Goal: Complete application form: Complete application form

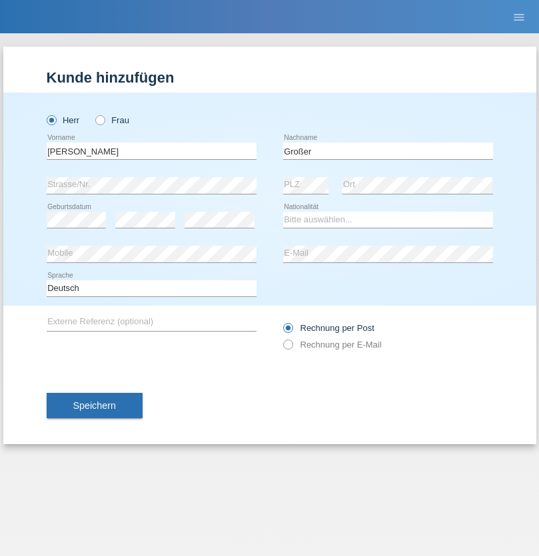
type input "Großer"
select select "DE"
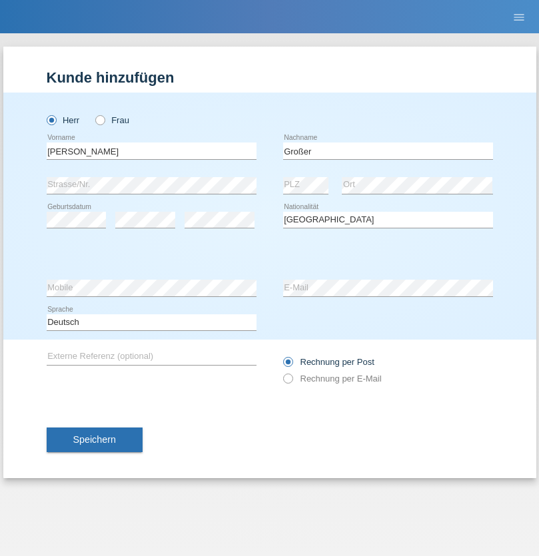
select select "C"
select select "03"
select select "09"
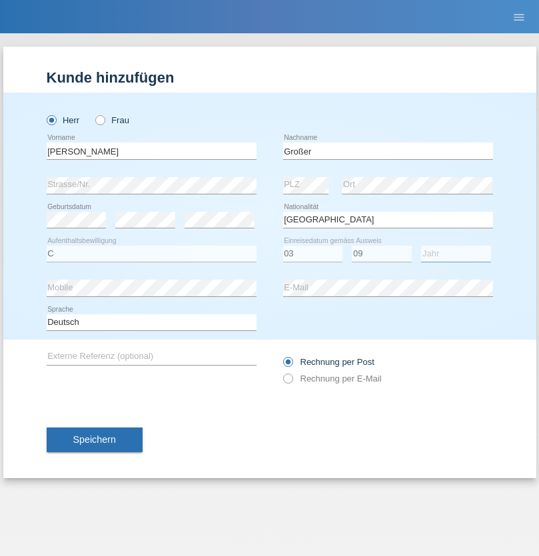
select select "2021"
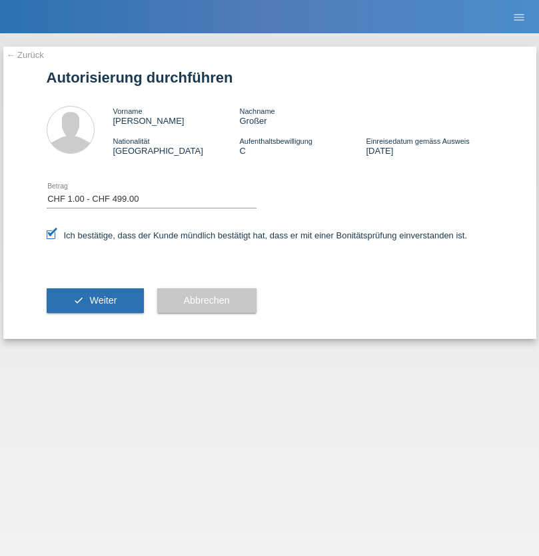
select select "1"
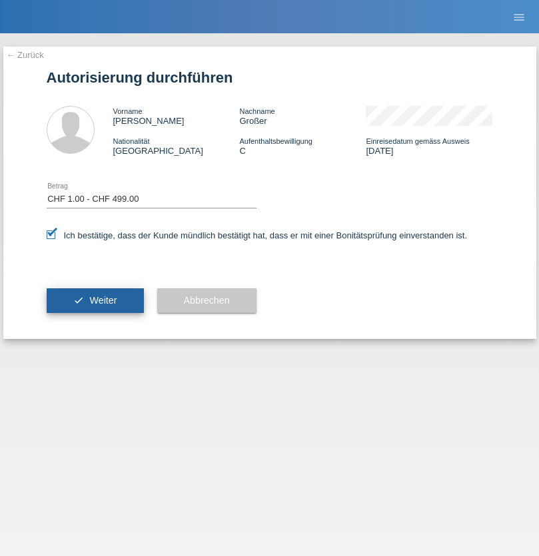
click at [95, 300] on span "Weiter" at bounding box center [102, 300] width 27 height 11
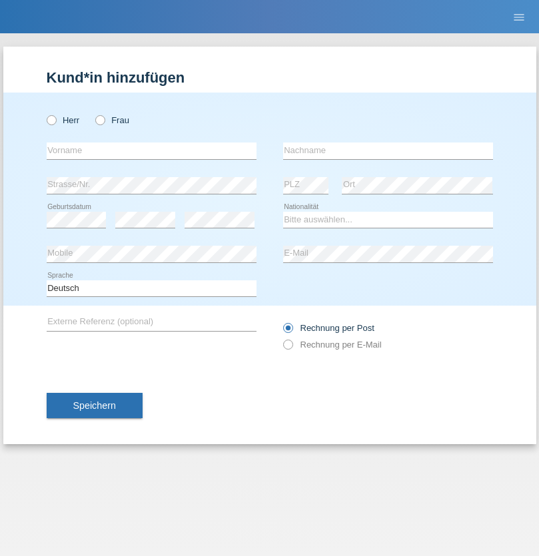
radio input "true"
click at [151, 150] on input "text" at bounding box center [152, 150] width 210 height 17
type input "[PERSON_NAME]"
click at [387, 150] on input "text" at bounding box center [388, 150] width 210 height 17
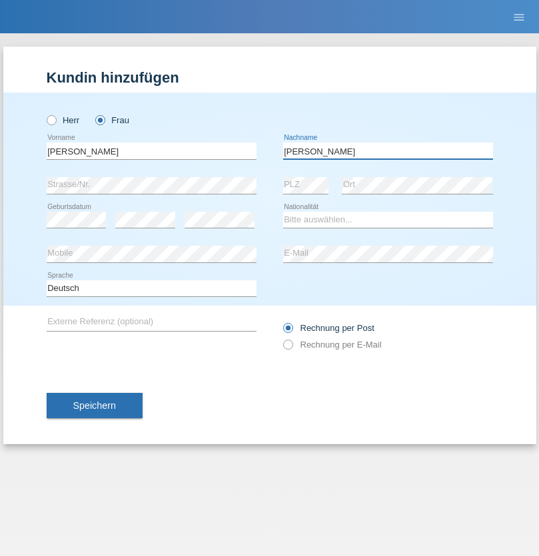
type input "[PERSON_NAME]"
select select "CH"
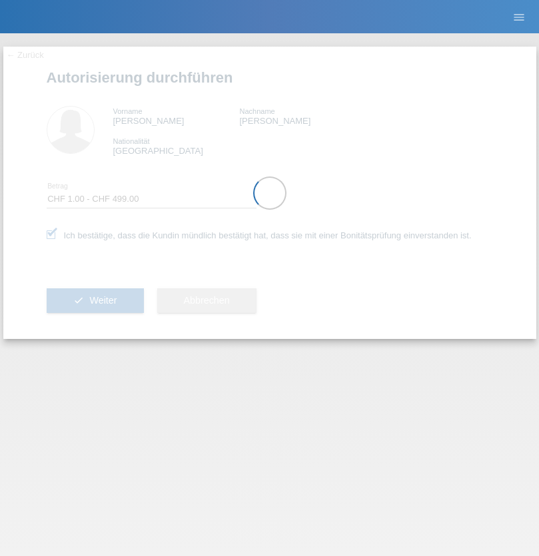
select select "1"
